Goal: Transaction & Acquisition: Subscribe to service/newsletter

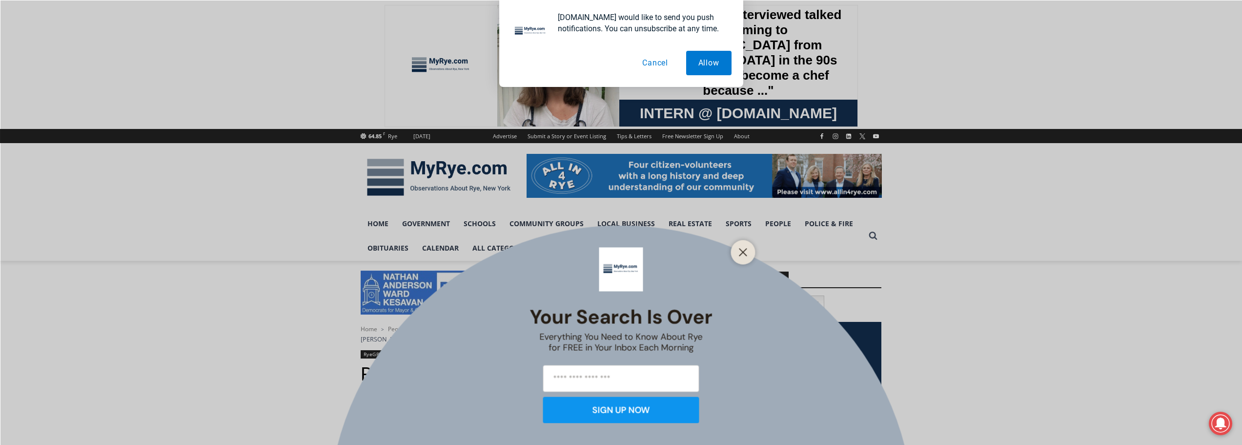
click at [742, 251] on line "Close" at bounding box center [742, 251] width 7 height 7
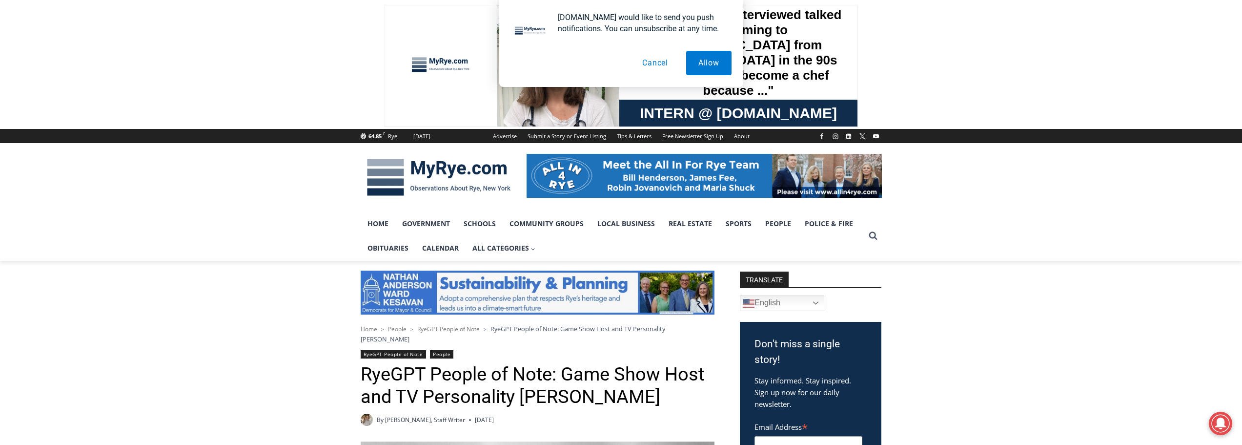
click at [656, 65] on button "Cancel" at bounding box center [655, 63] width 50 height 24
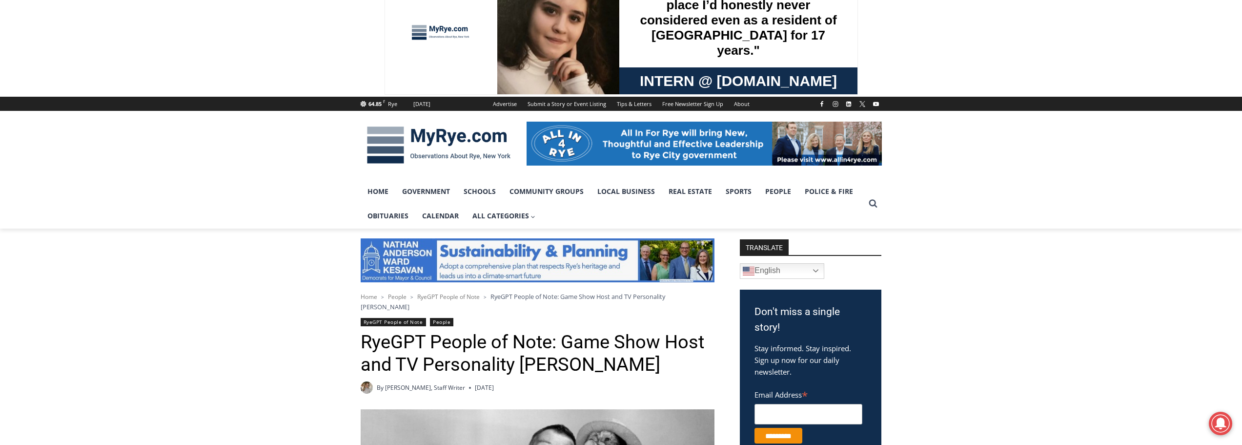
scroll to position [49, 0]
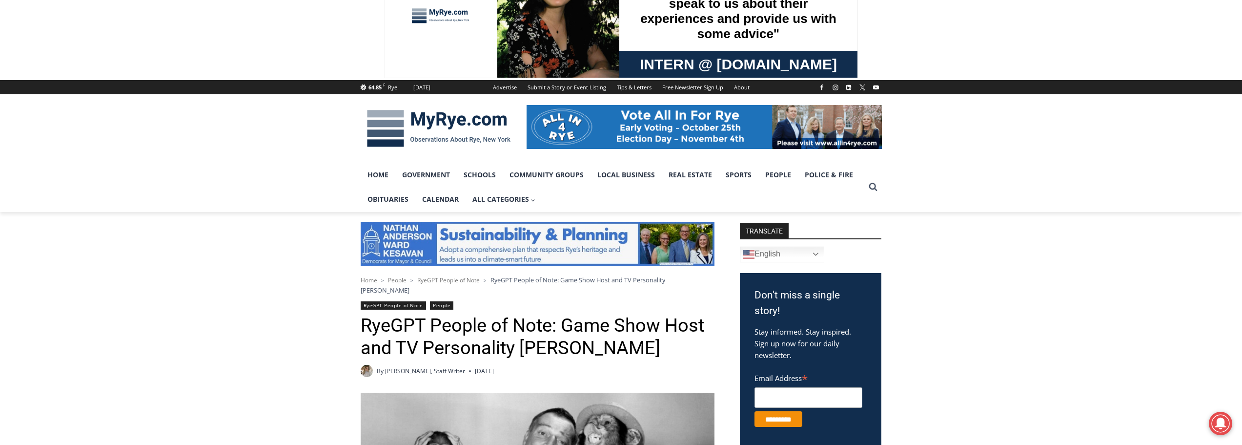
click at [377, 173] on link "Home" at bounding box center [378, 175] width 35 height 24
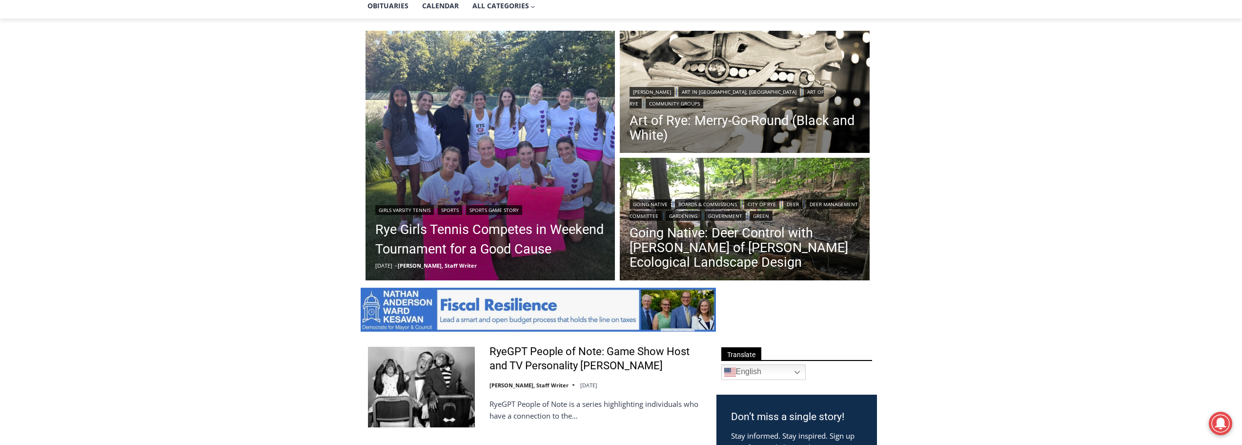
scroll to position [98, 0]
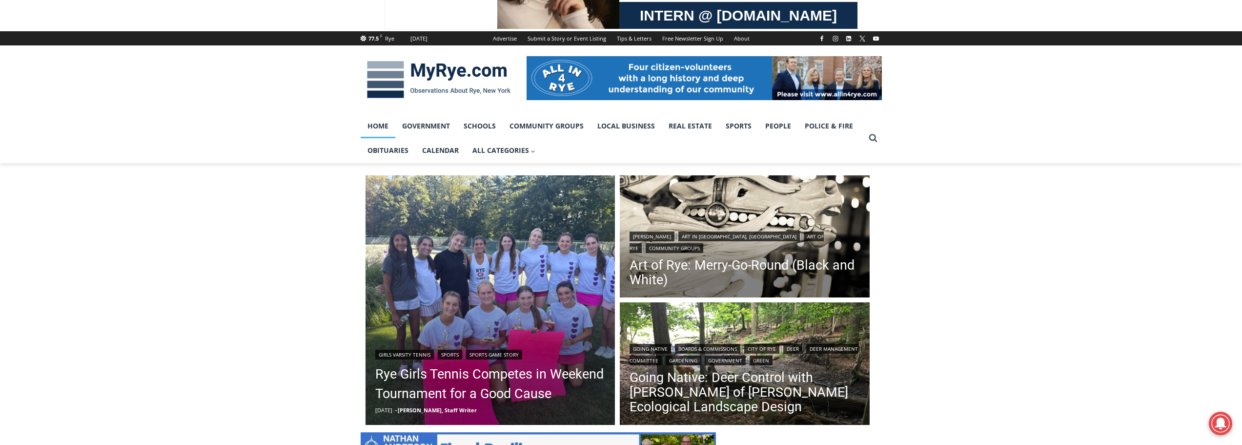
click at [434, 125] on link "Government" at bounding box center [425, 126] width 61 height 24
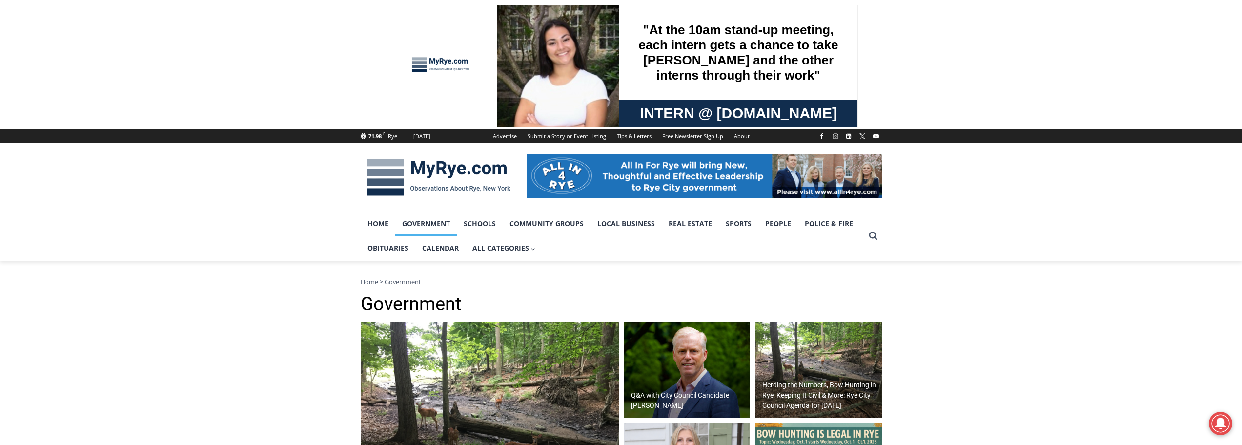
click at [447, 247] on link "Calendar" at bounding box center [440, 248] width 50 height 24
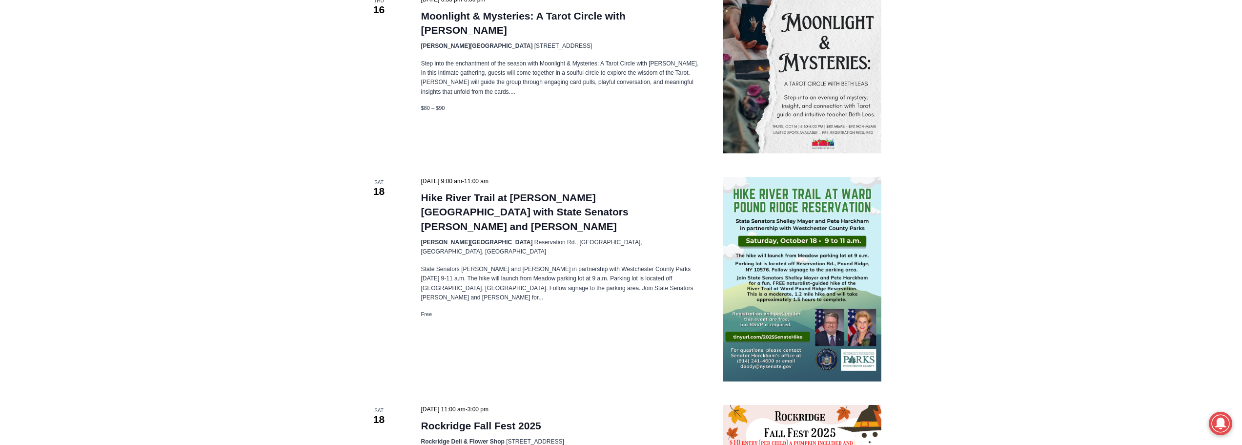
scroll to position [1811, 0]
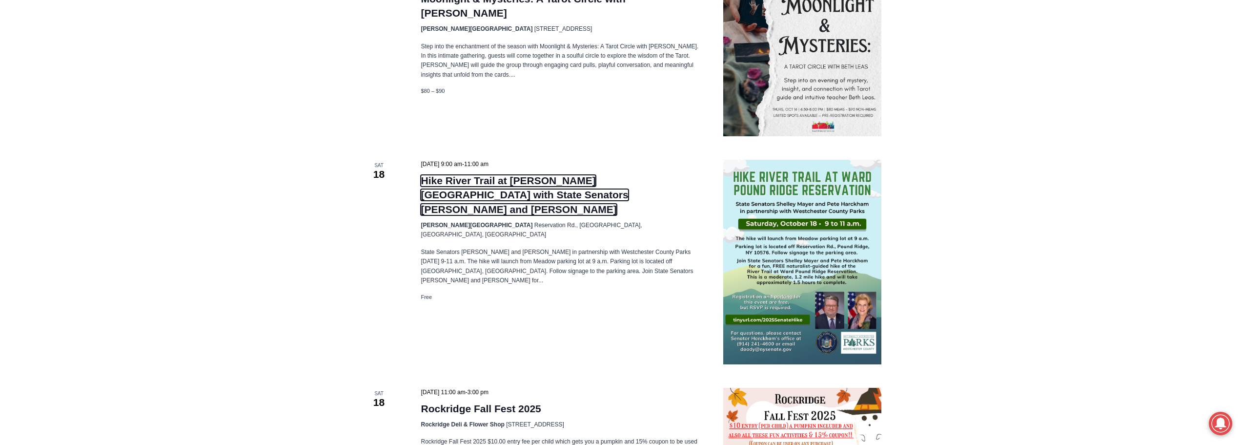
click at [542, 182] on link "Hike River Trail at [PERSON_NAME][GEOGRAPHIC_DATA] with State Senators [PERSON_…" at bounding box center [524, 195] width 207 height 41
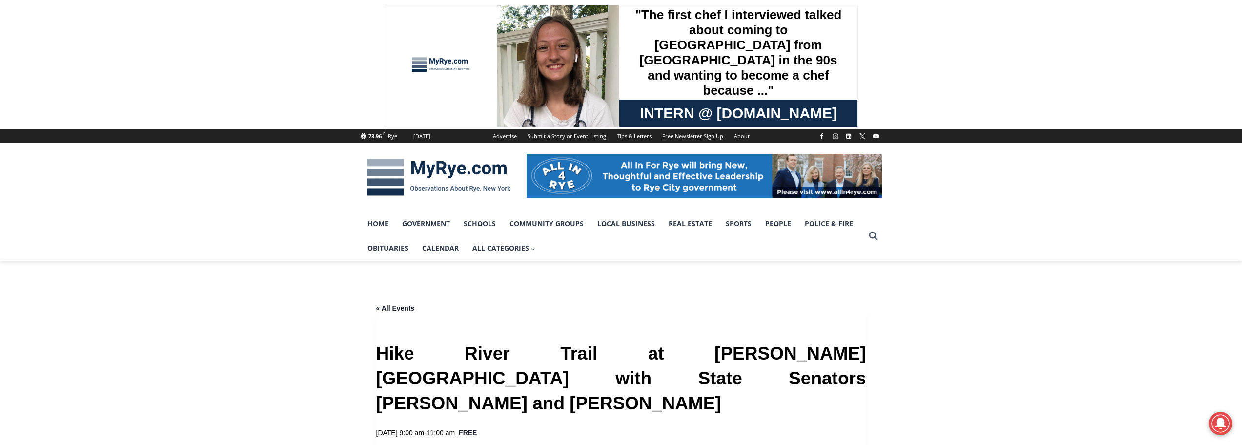
click at [563, 225] on link "Community Groups" at bounding box center [547, 223] width 88 height 24
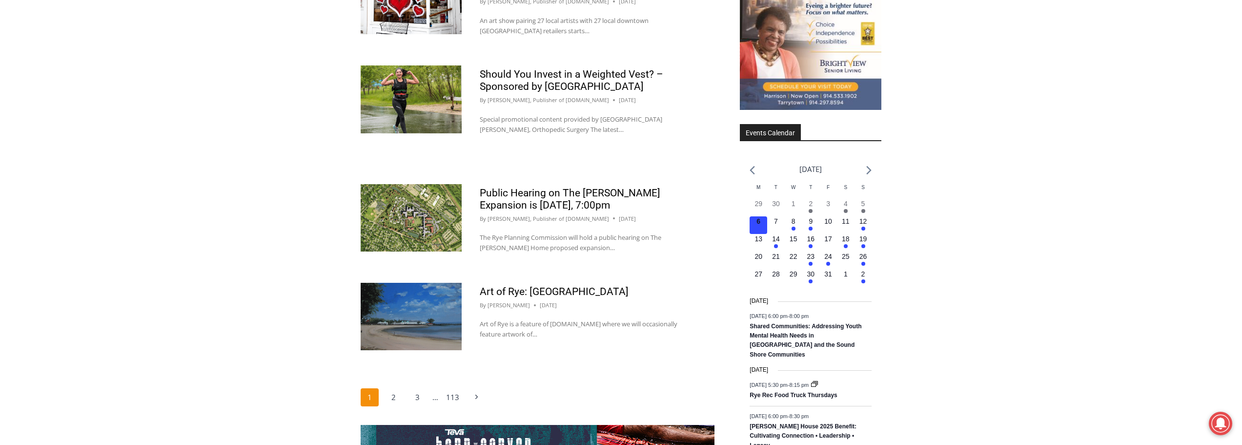
scroll to position [1318, 0]
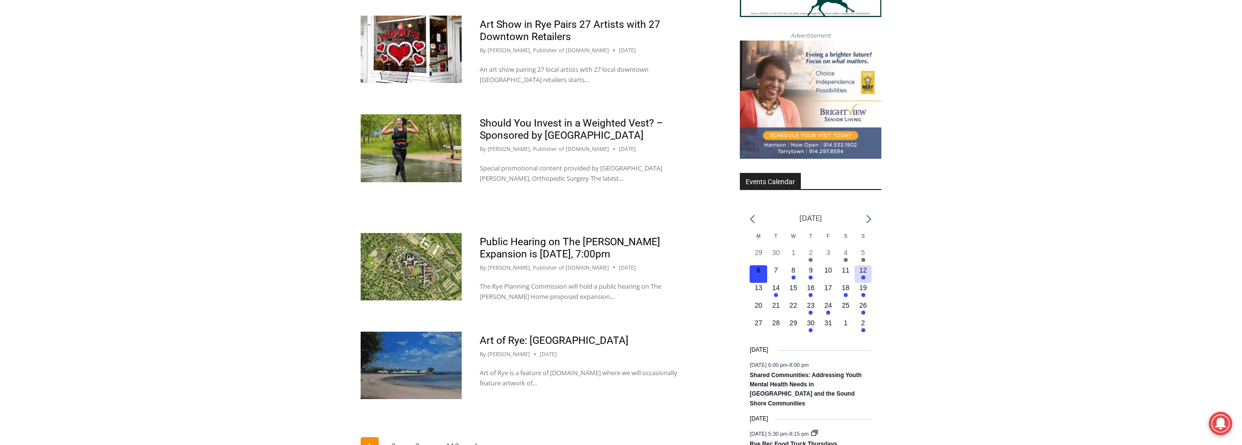
click at [863, 272] on time "12" at bounding box center [863, 270] width 8 height 8
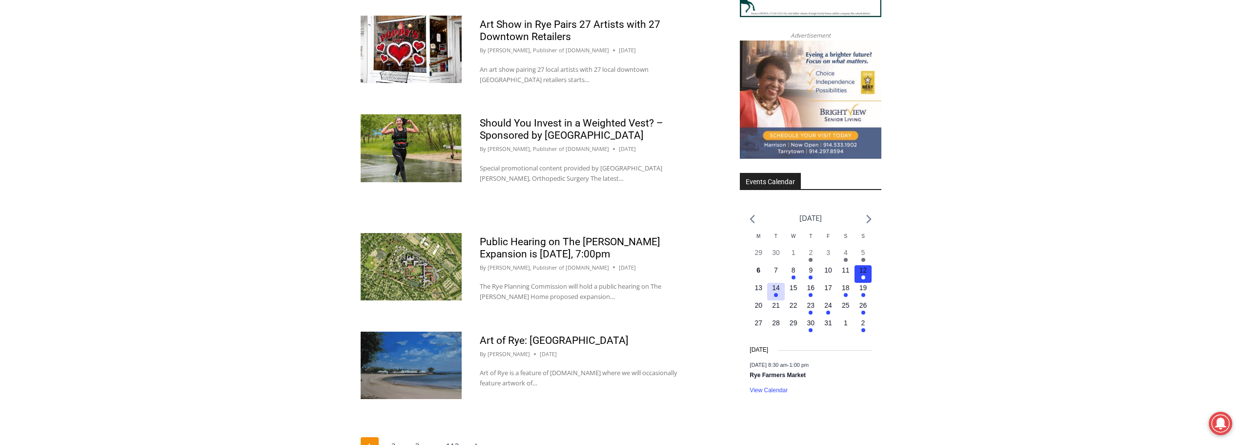
click at [776, 291] on time "14" at bounding box center [776, 288] width 8 height 8
click at [809, 288] on time "16" at bounding box center [811, 288] width 8 height 8
click at [845, 289] on time "18" at bounding box center [846, 288] width 8 height 8
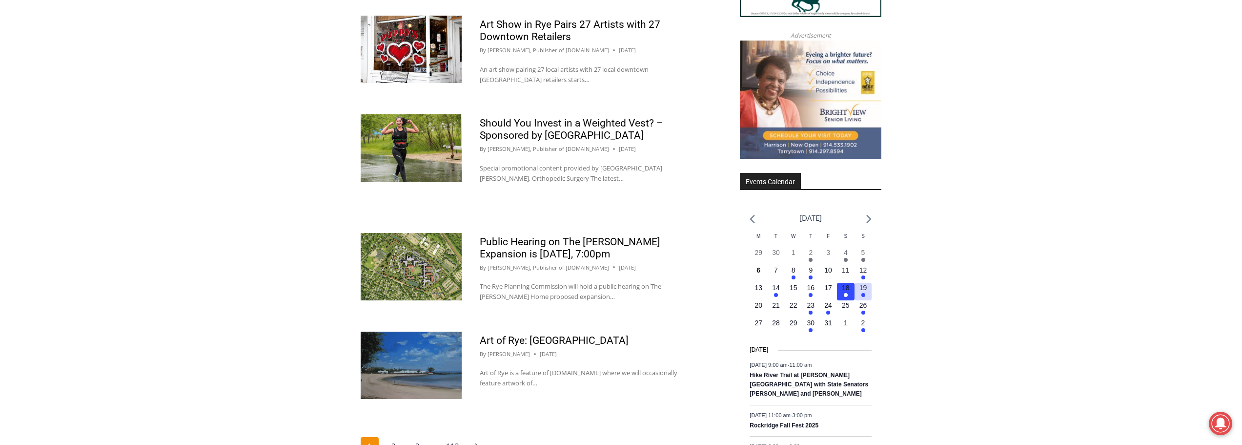
click at [862, 290] on time "19" at bounding box center [863, 288] width 8 height 8
click at [867, 307] on time "26" at bounding box center [863, 305] width 8 height 8
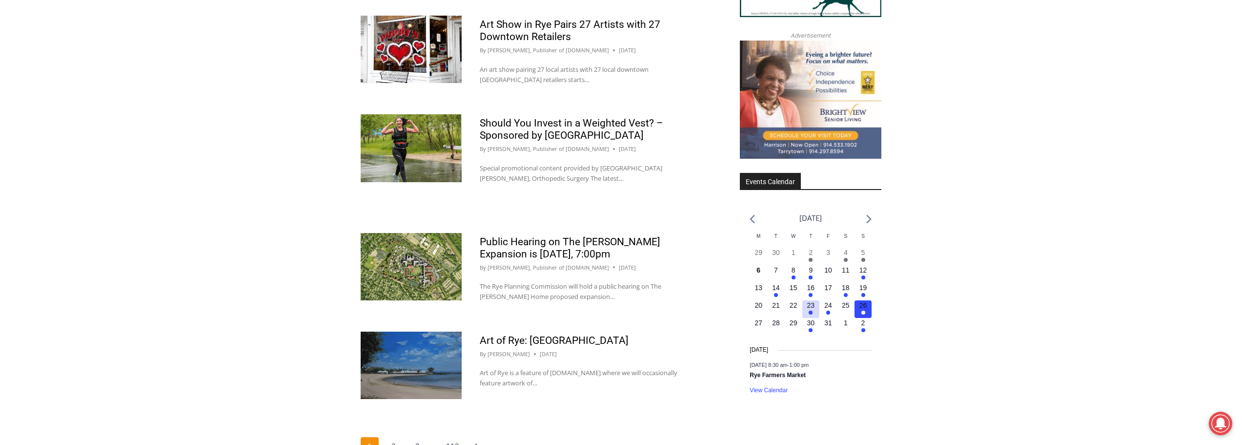
click at [810, 311] on em "Has events" at bounding box center [811, 312] width 4 height 4
click at [810, 327] on time "30" at bounding box center [811, 323] width 8 height 8
click at [862, 327] on h3 "1 event, 2" at bounding box center [863, 323] width 4 height 10
click at [870, 217] on icon "Next month" at bounding box center [868, 218] width 5 height 9
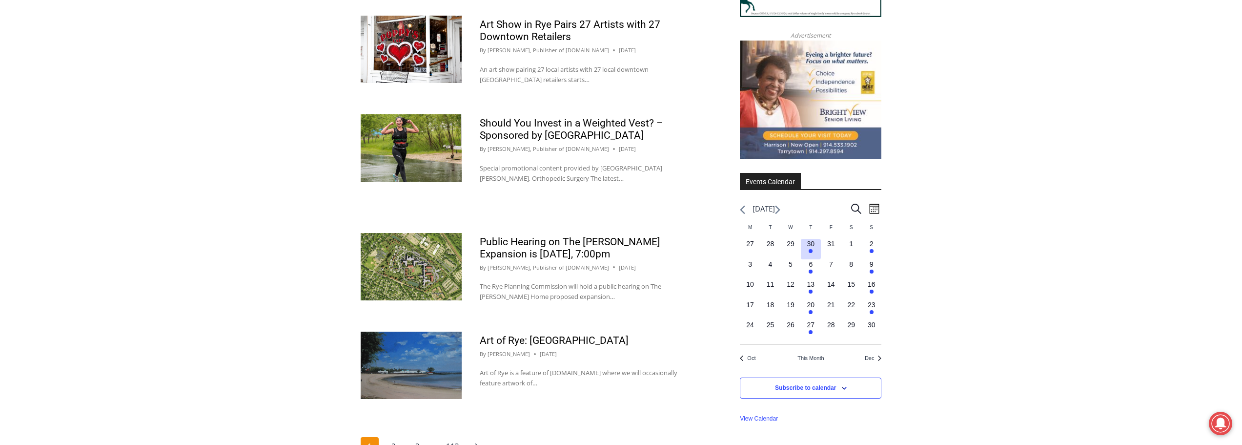
click at [811, 251] on em "Has events" at bounding box center [811, 251] width 4 height 4
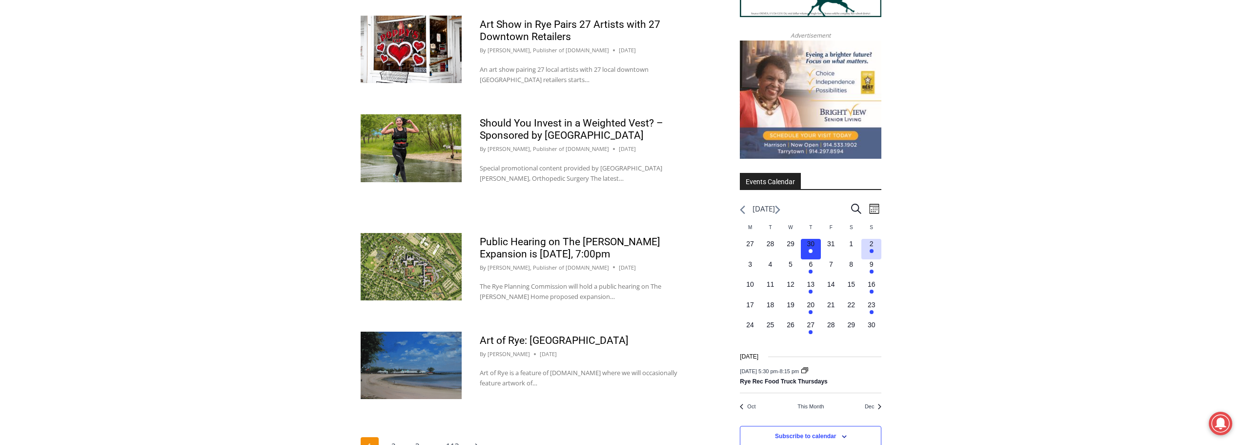
click at [873, 249] on em "Has events" at bounding box center [872, 251] width 4 height 4
click at [870, 268] on h3 "1 event, 9" at bounding box center [872, 264] width 4 height 10
click at [871, 286] on time "16" at bounding box center [872, 284] width 8 height 8
click at [870, 307] on time "23" at bounding box center [872, 305] width 8 height 8
click at [810, 266] on time "6" at bounding box center [811, 264] width 4 height 8
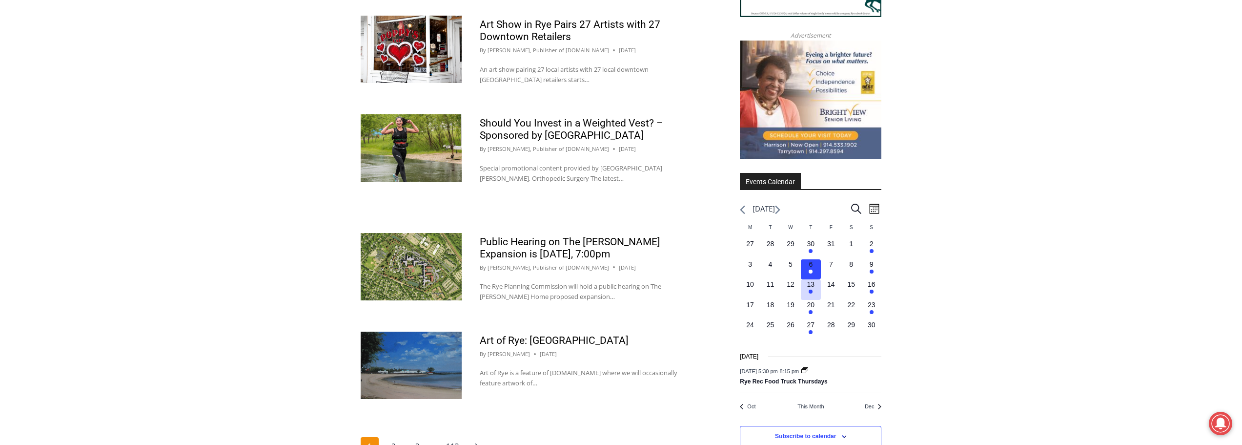
click at [808, 286] on time "13" at bounding box center [811, 284] width 8 height 8
click at [812, 305] on time "20" at bounding box center [811, 305] width 8 height 8
click at [808, 327] on time "27" at bounding box center [811, 325] width 8 height 8
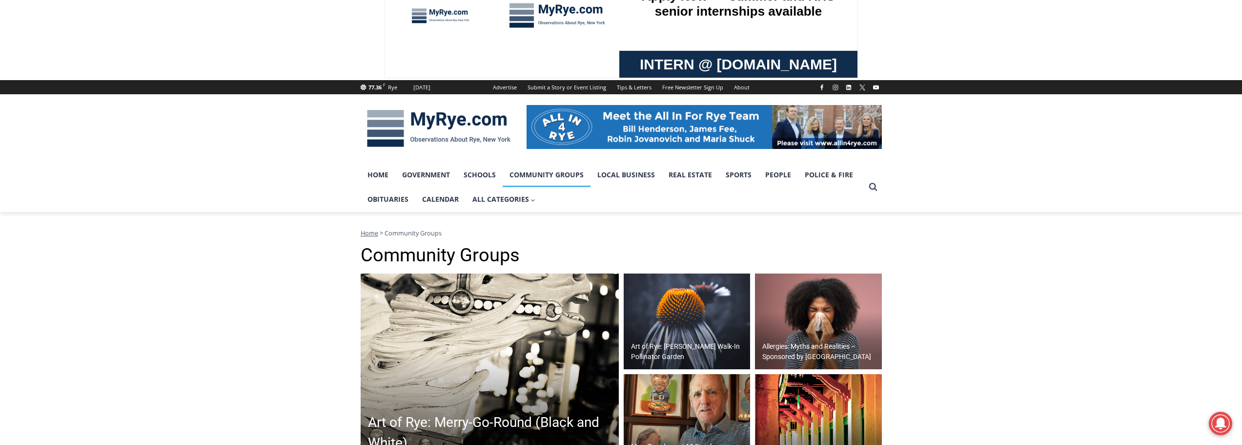
scroll to position [0, 0]
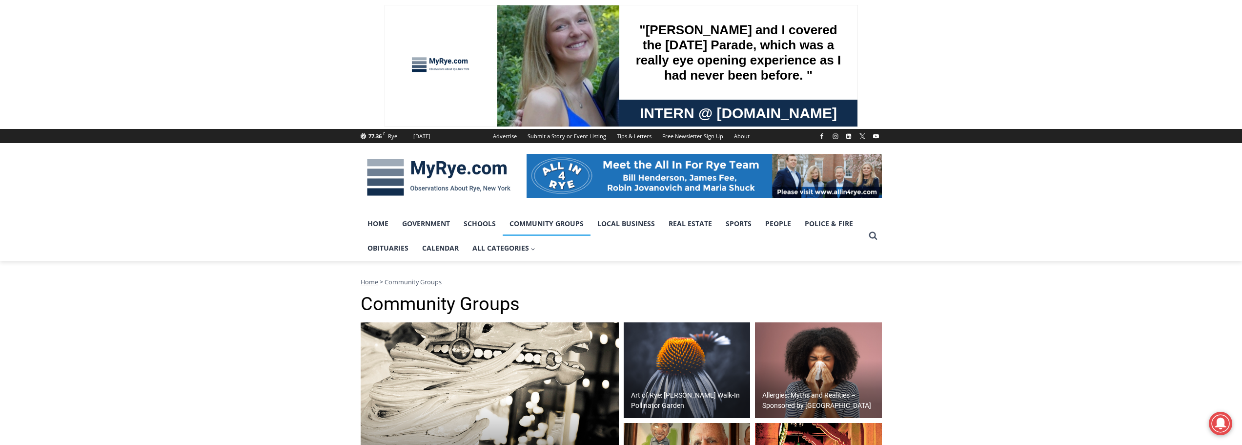
click at [629, 225] on link "Local Business" at bounding box center [626, 223] width 71 height 24
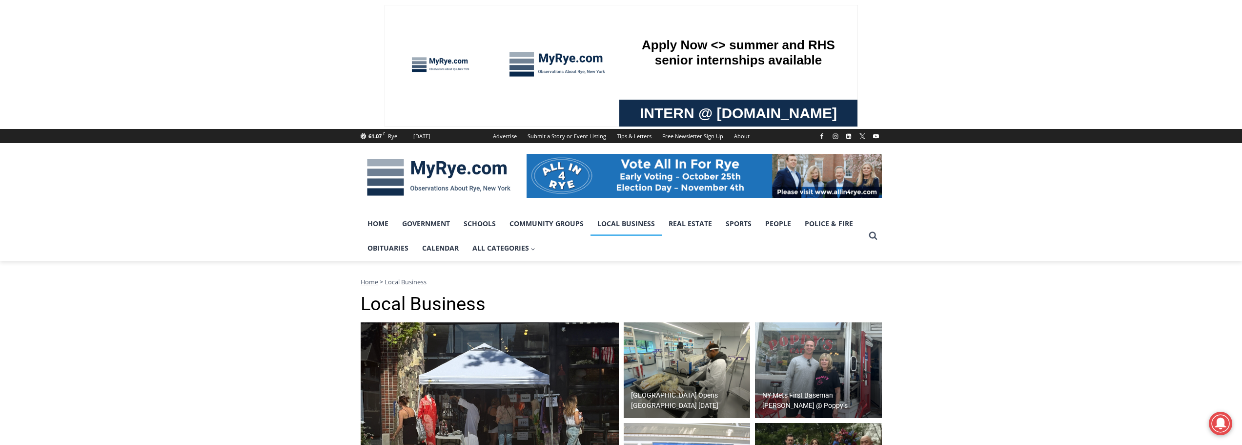
click at [775, 225] on link "People" at bounding box center [778, 223] width 40 height 24
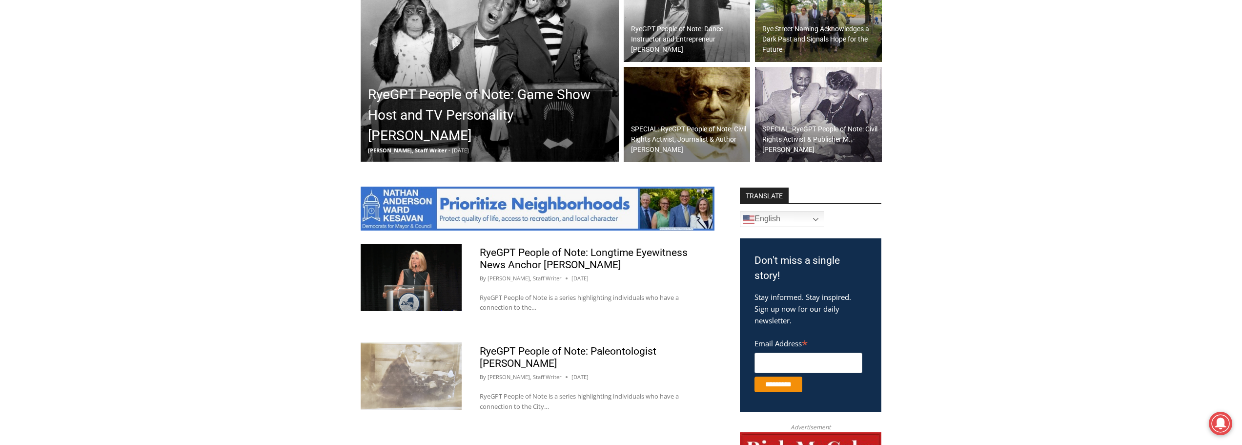
scroll to position [390, 0]
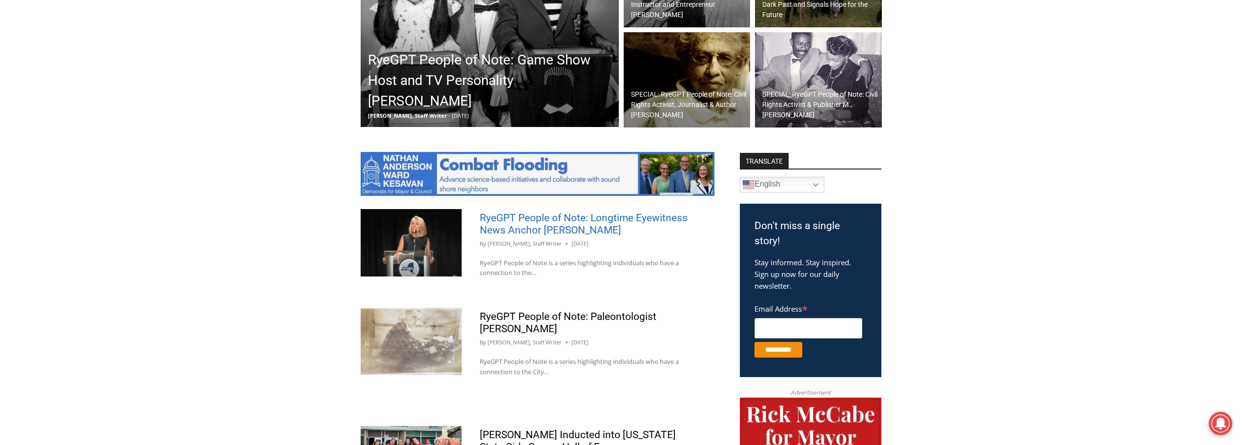
click at [594, 230] on link "RyeGPT People of Note: Longtime Eyewitness News Anchor [PERSON_NAME]" at bounding box center [584, 224] width 208 height 24
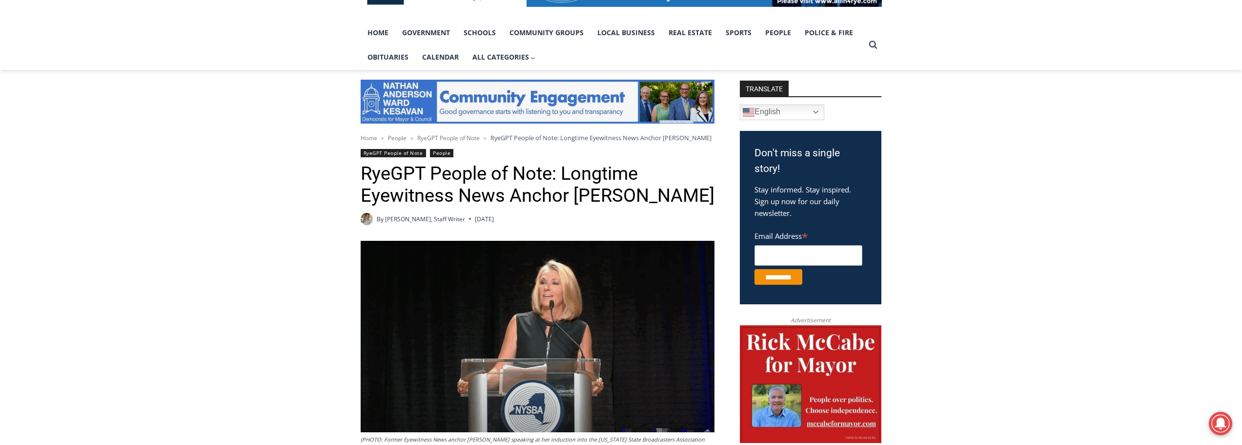
scroll to position [98, 0]
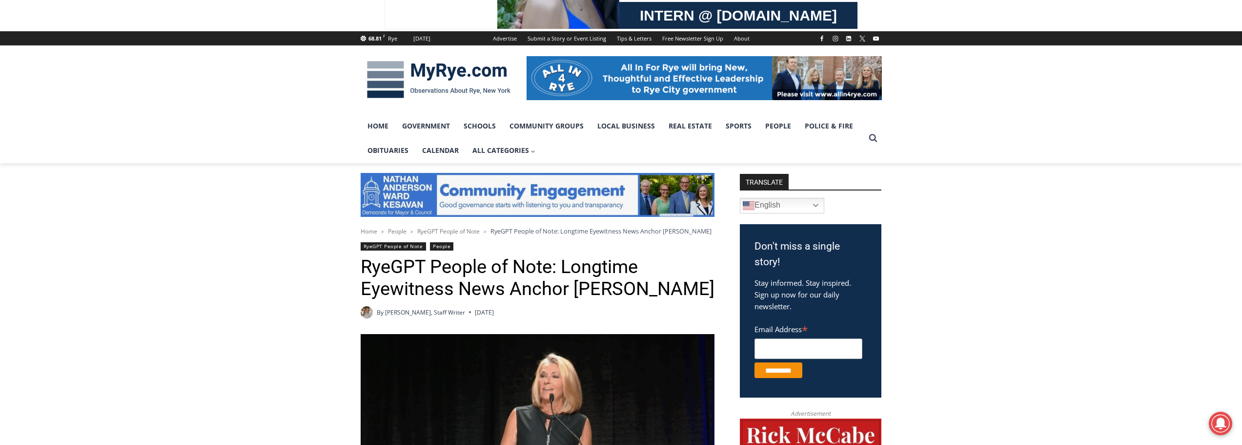
click at [376, 125] on link "Home" at bounding box center [378, 126] width 35 height 24
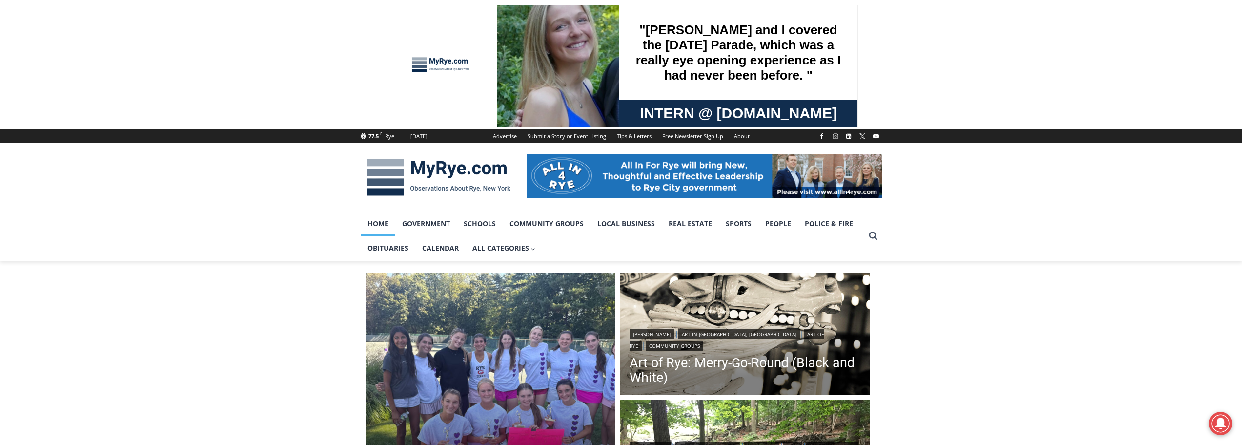
click at [633, 134] on link "Tips & Letters" at bounding box center [634, 136] width 45 height 14
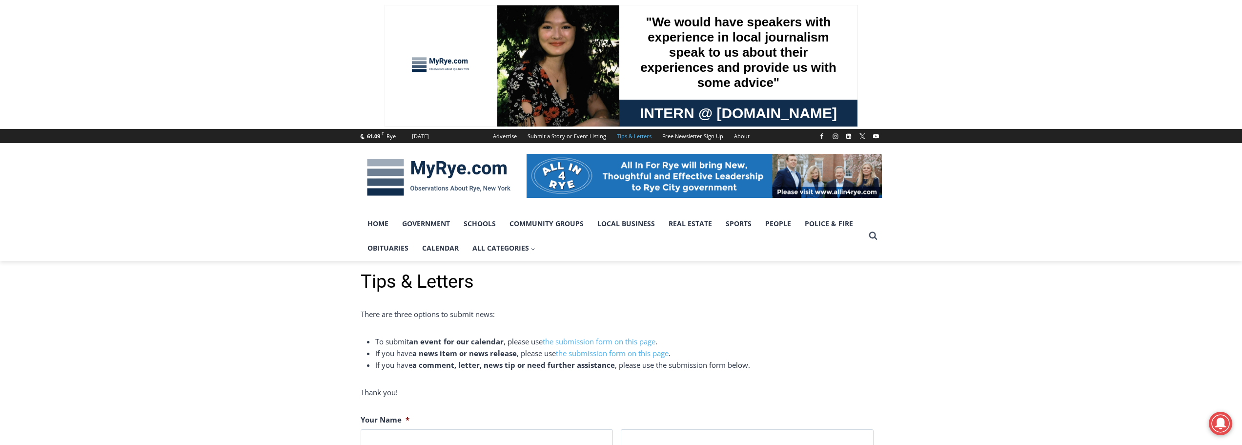
click at [685, 138] on link "Free Newsletter Sign Up" at bounding box center [693, 136] width 72 height 14
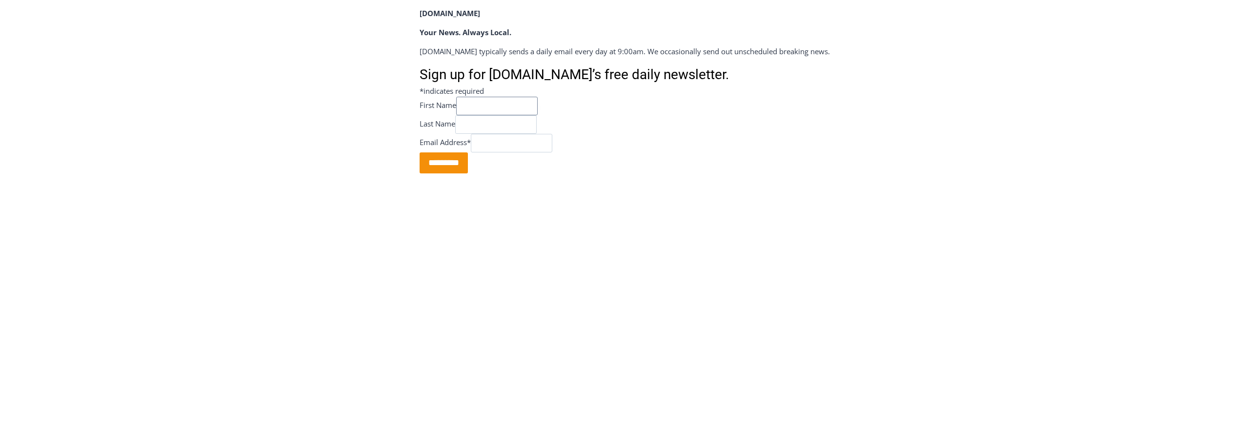
click at [479, 113] on input "First Name" at bounding box center [497, 106] width 82 height 19
type input "*******"
type input "*****"
type input "**********"
click at [461, 161] on input "*********" at bounding box center [444, 162] width 48 height 21
